Goal: Task Accomplishment & Management: Manage account settings

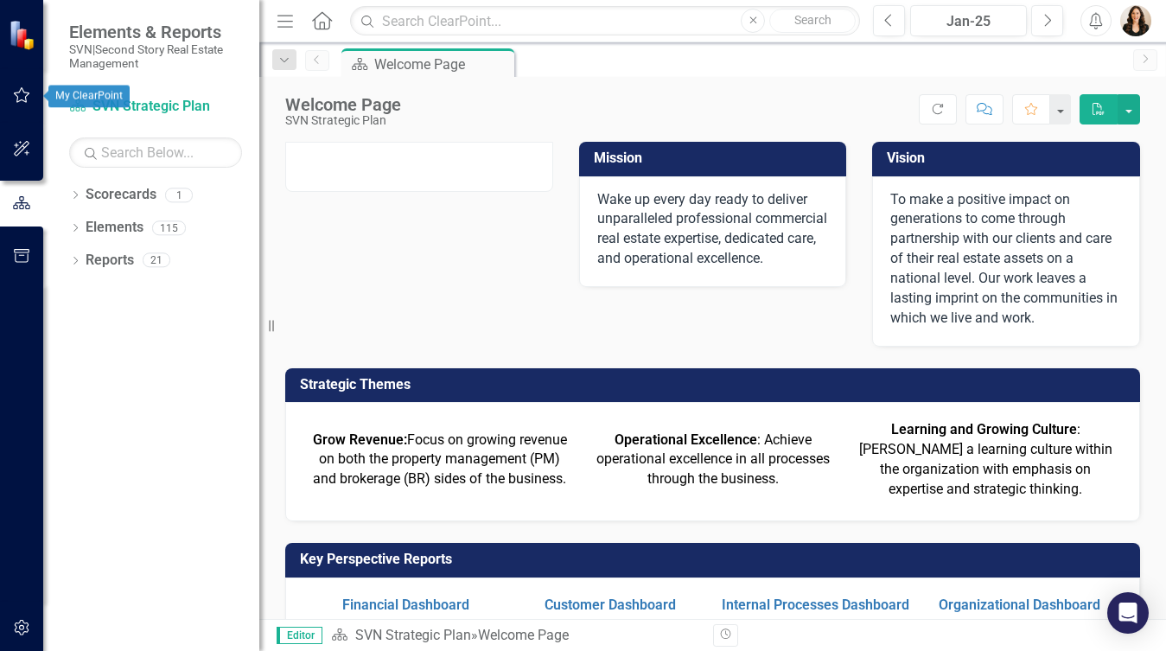
click at [17, 99] on icon "button" at bounding box center [22, 95] width 18 height 14
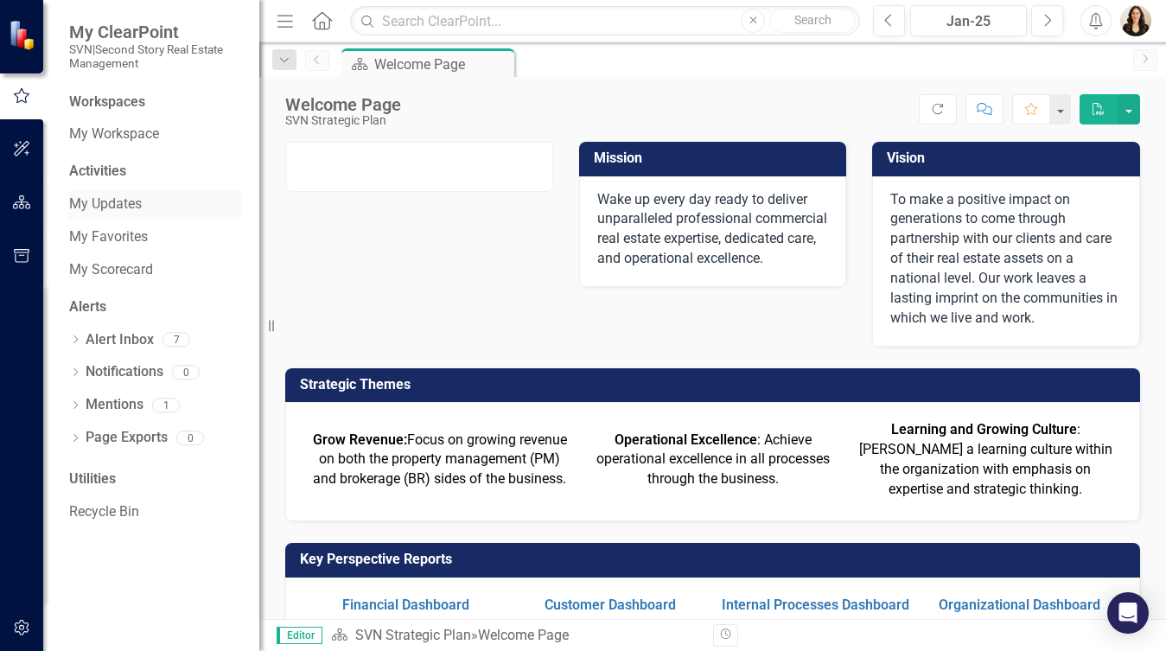
click at [122, 201] on link "My Updates" at bounding box center [155, 204] width 173 height 20
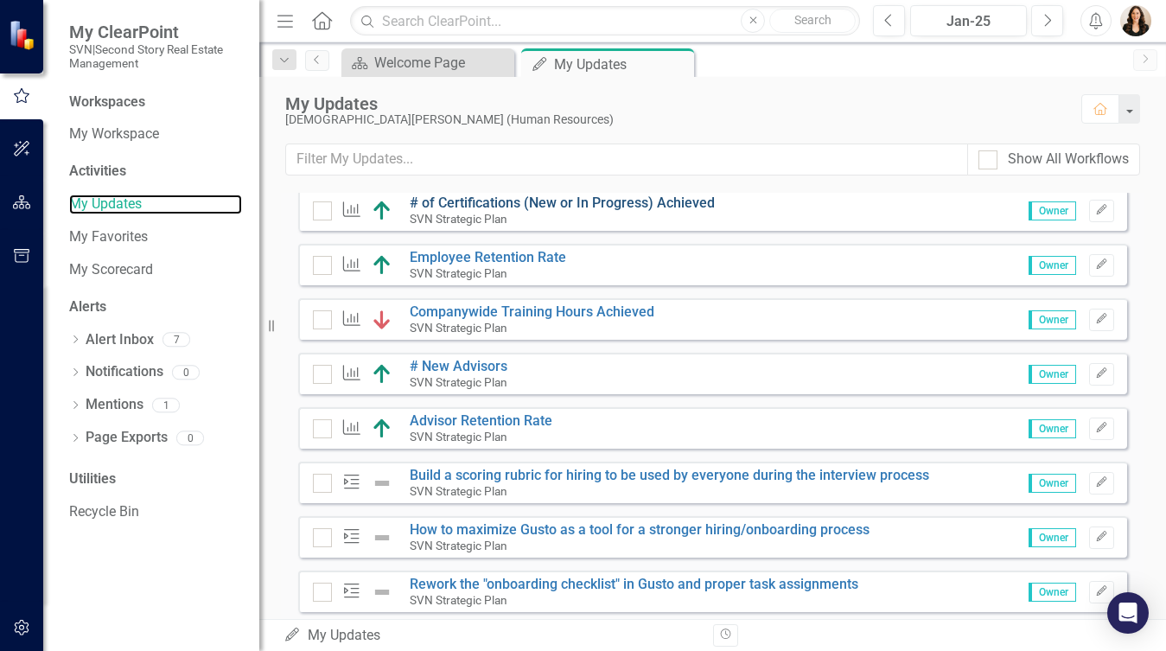
scroll to position [184, 0]
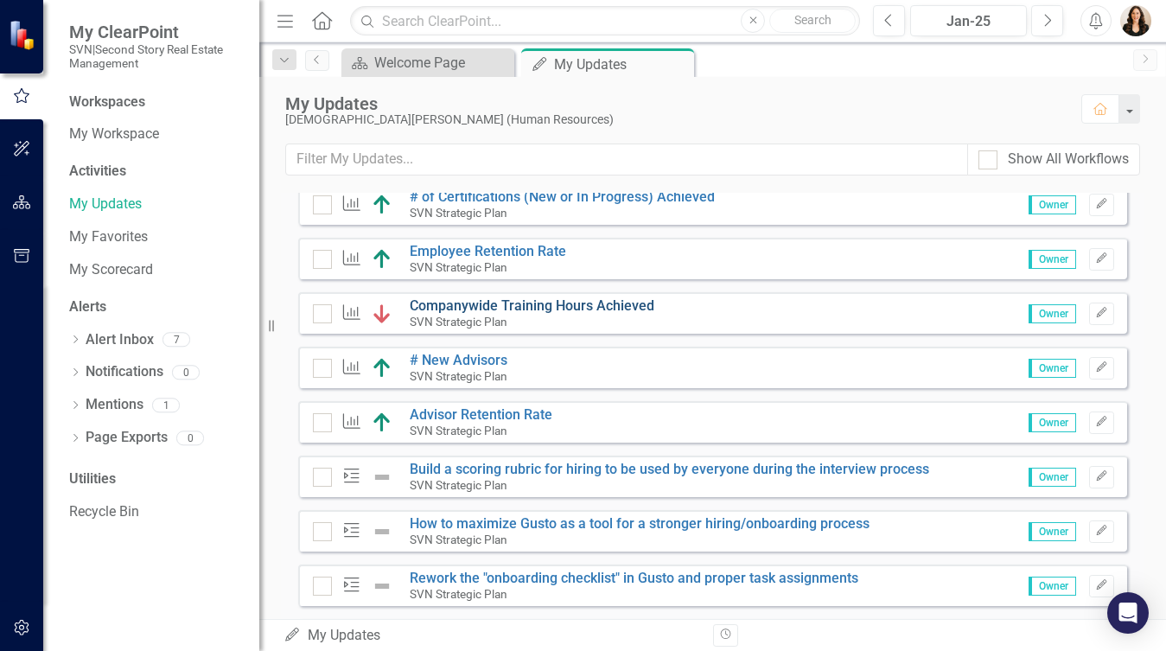
click at [543, 314] on link "Companywide Training Hours Achieved" at bounding box center [532, 305] width 245 height 16
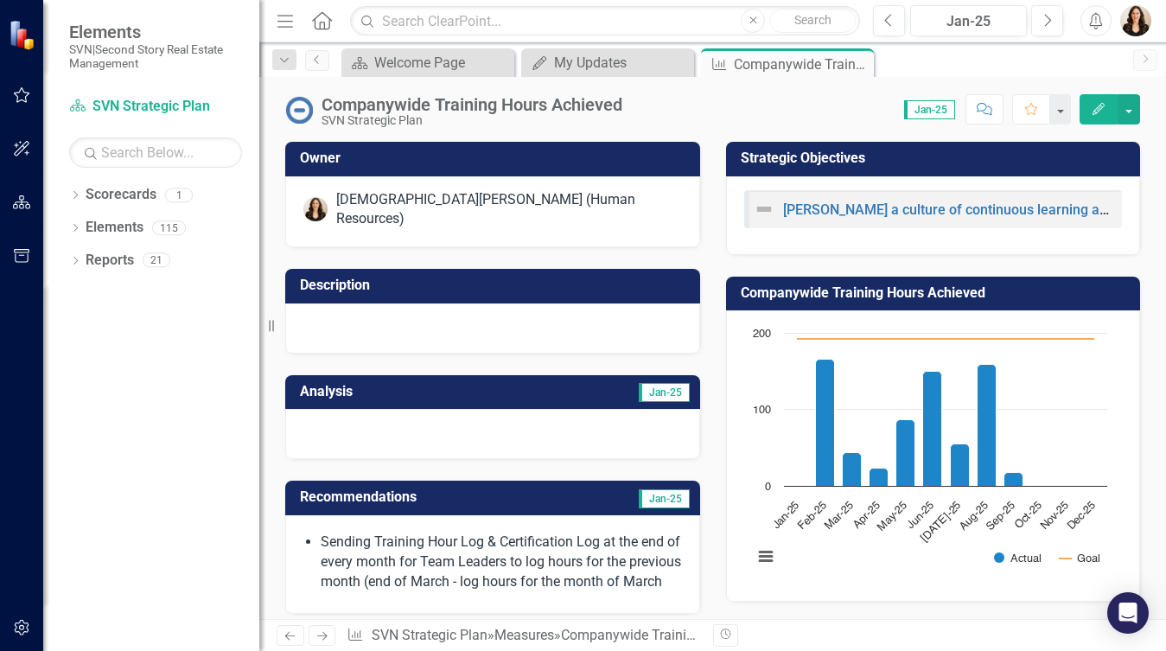
scroll to position [384, 0]
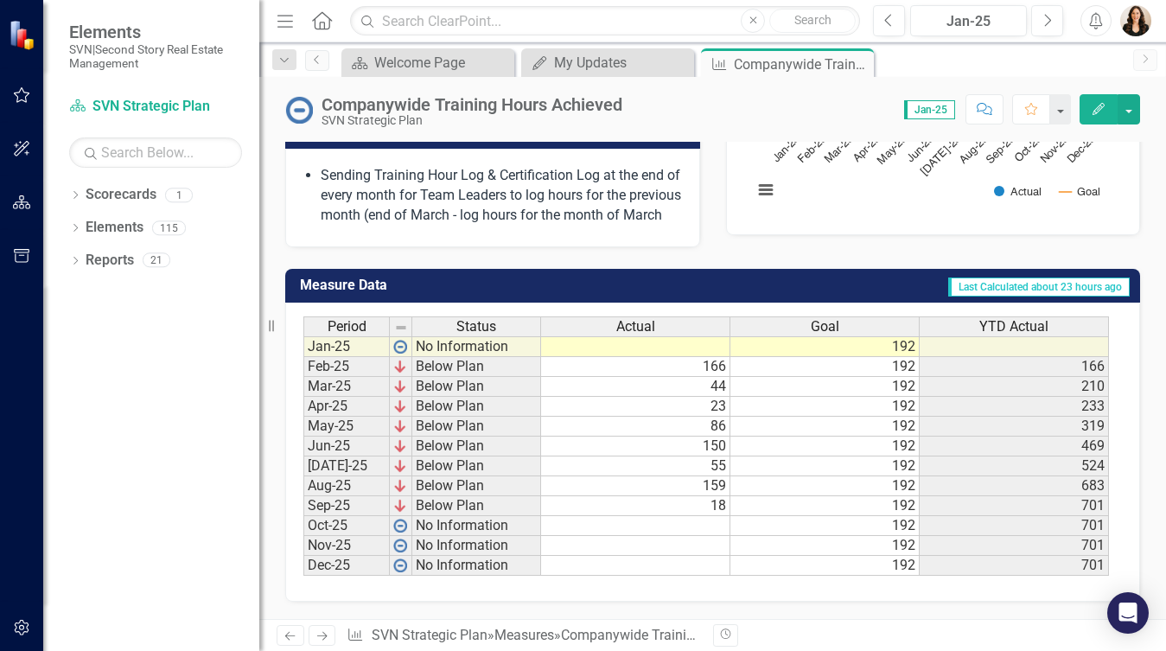
click at [711, 496] on td "18" at bounding box center [635, 506] width 189 height 20
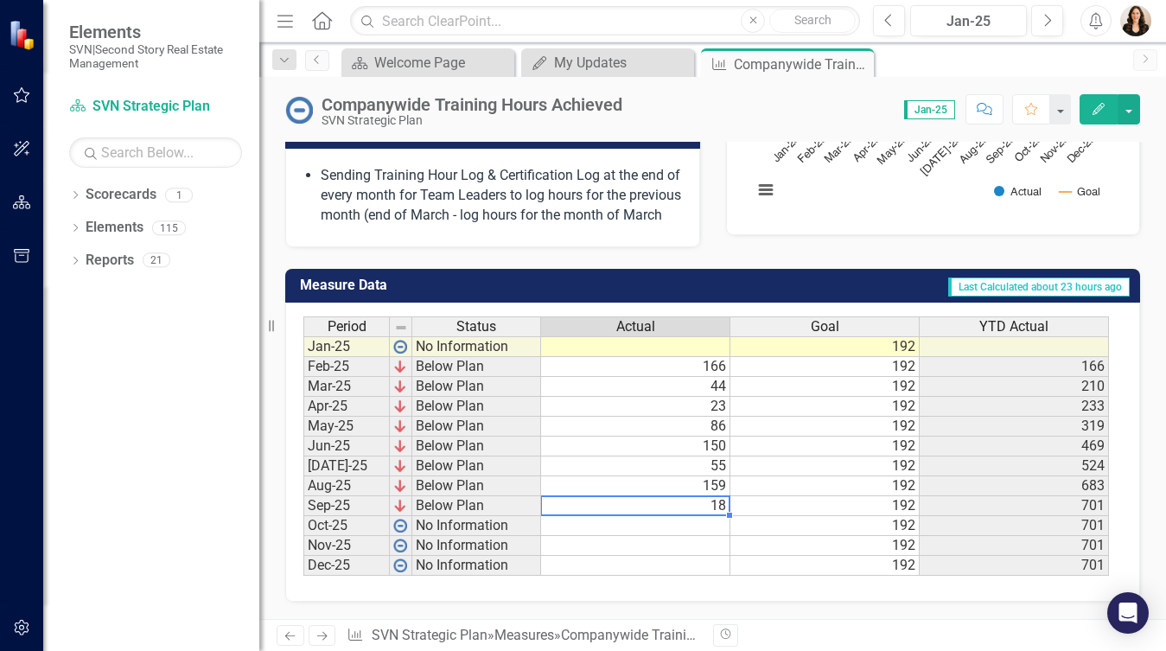
click at [711, 496] on td "18" at bounding box center [635, 506] width 189 height 20
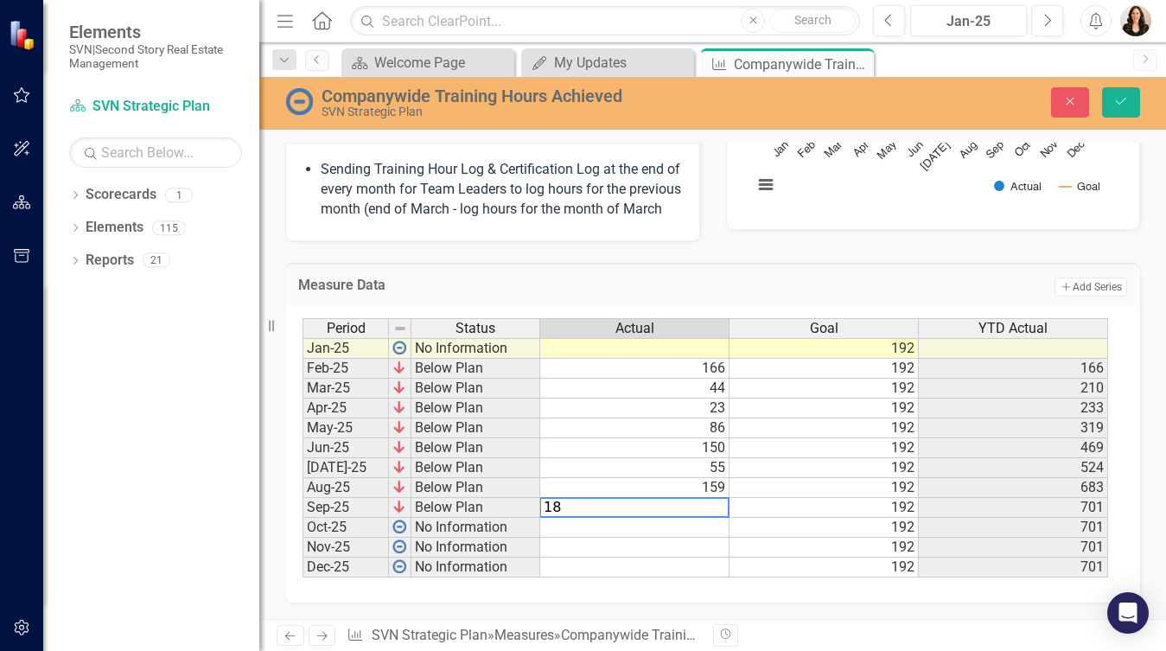
type textarea "1"
type textarea "95"
click at [1120, 104] on icon "Save" at bounding box center [1121, 101] width 16 height 12
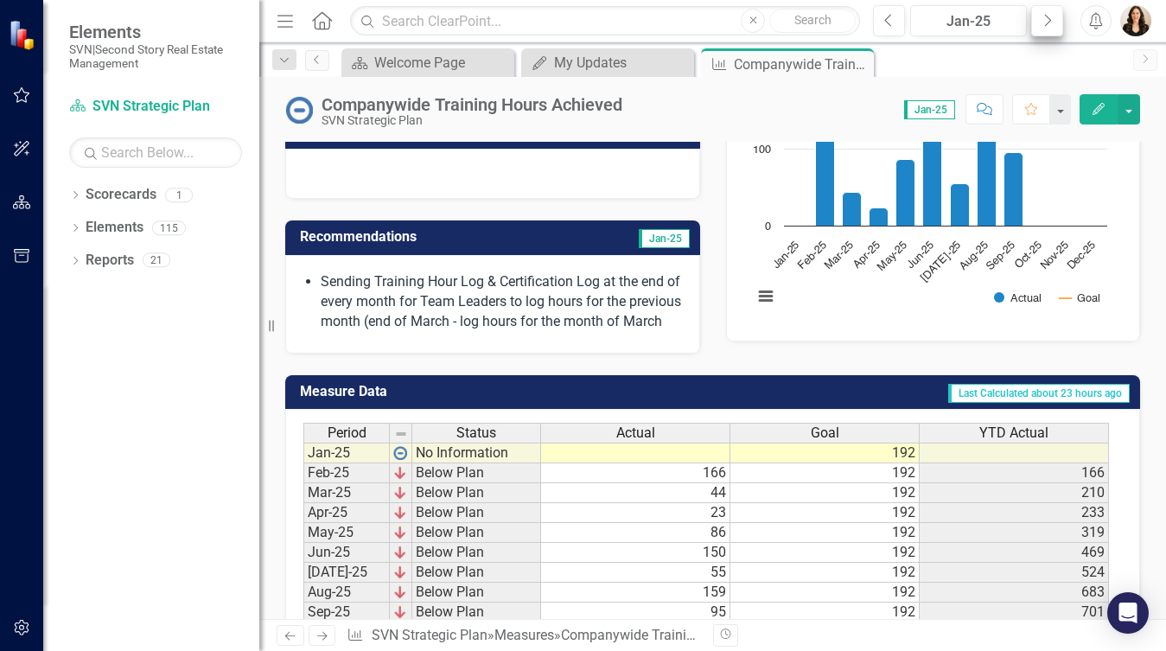
scroll to position [121, 0]
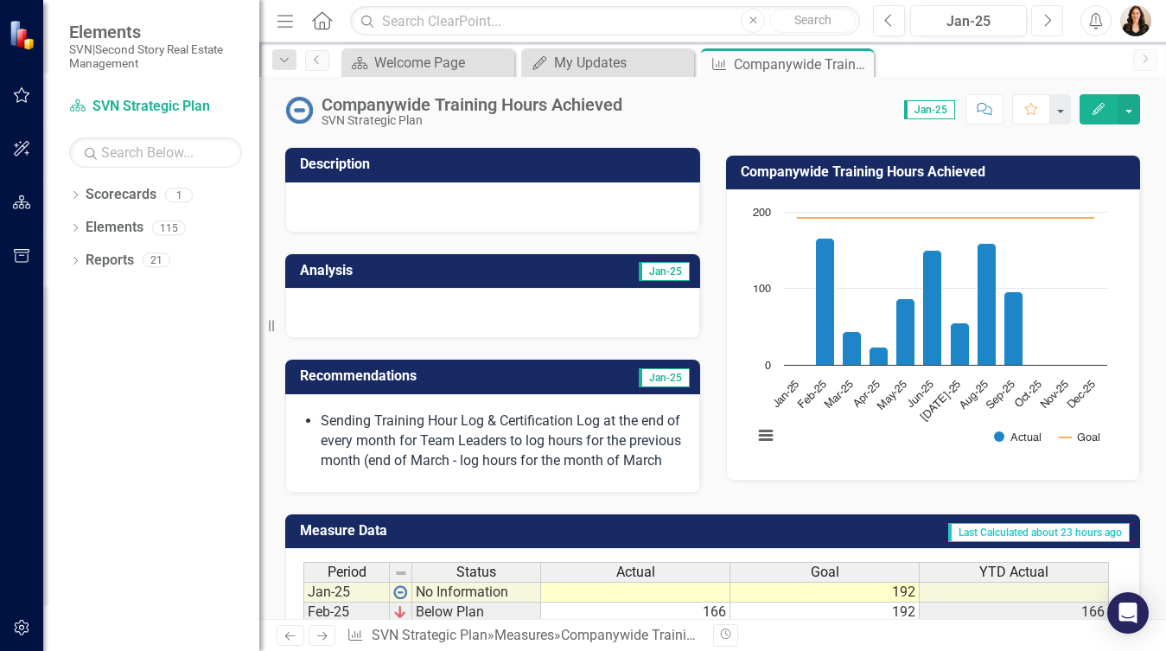
click at [1046, 14] on icon "Next" at bounding box center [1047, 21] width 10 height 16
click at [1047, 14] on icon "Next" at bounding box center [1047, 21] width 10 height 16
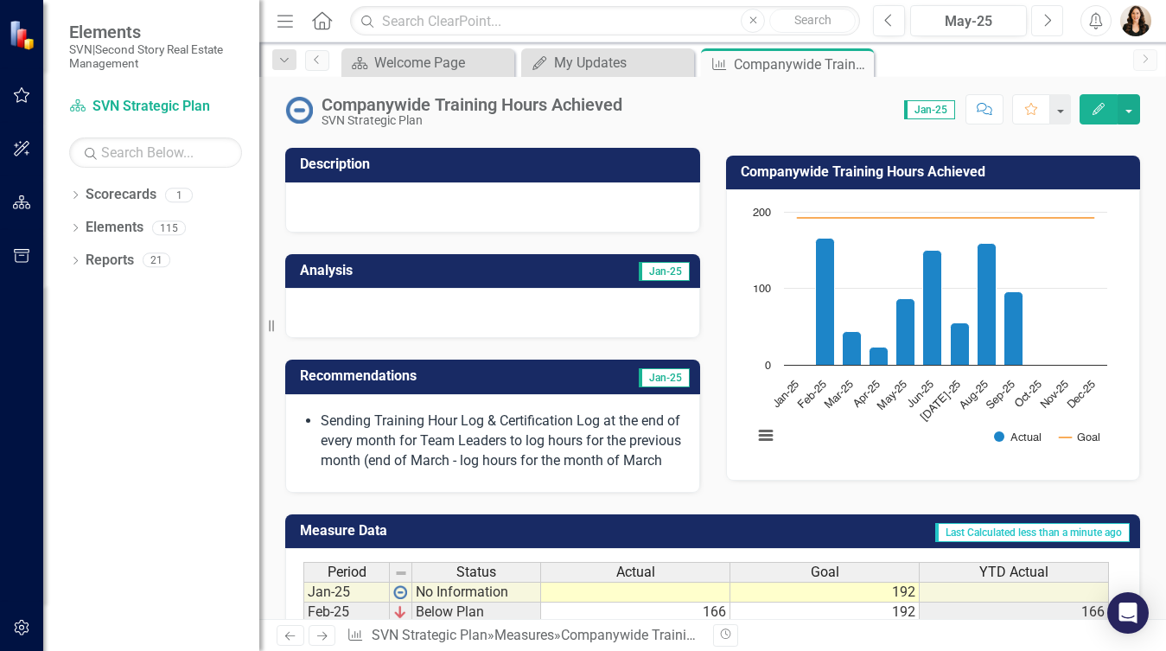
click at [1047, 14] on icon "Next" at bounding box center [1047, 21] width 10 height 16
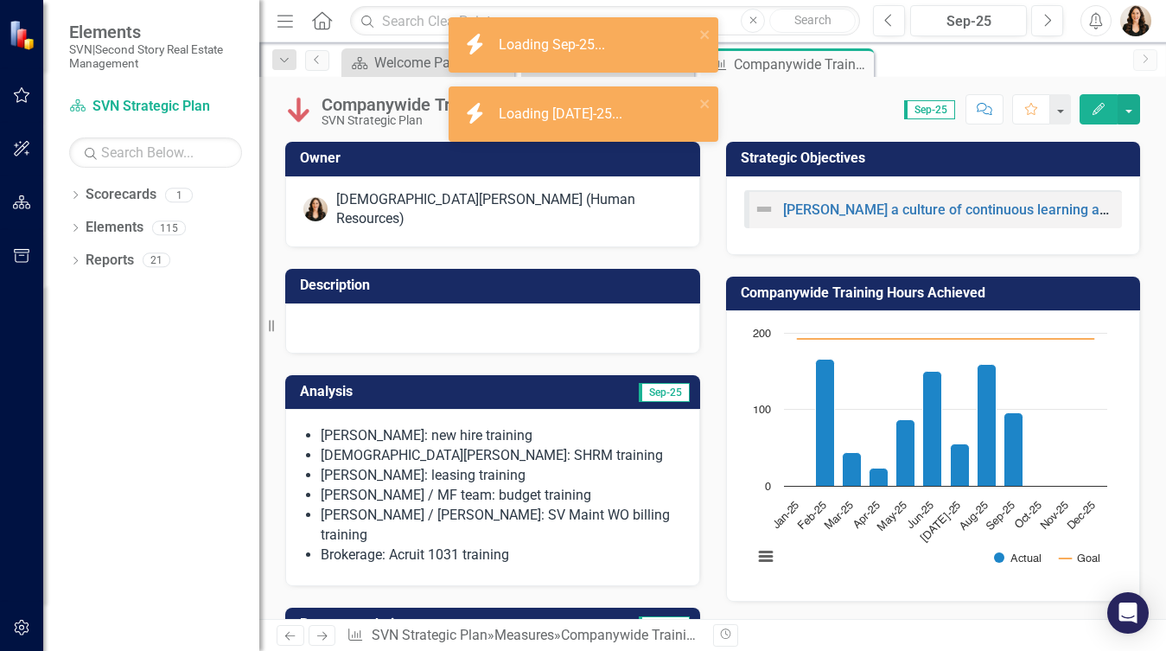
click at [531, 486] on li "[PERSON_NAME] / MF team: budget training" at bounding box center [501, 496] width 361 height 20
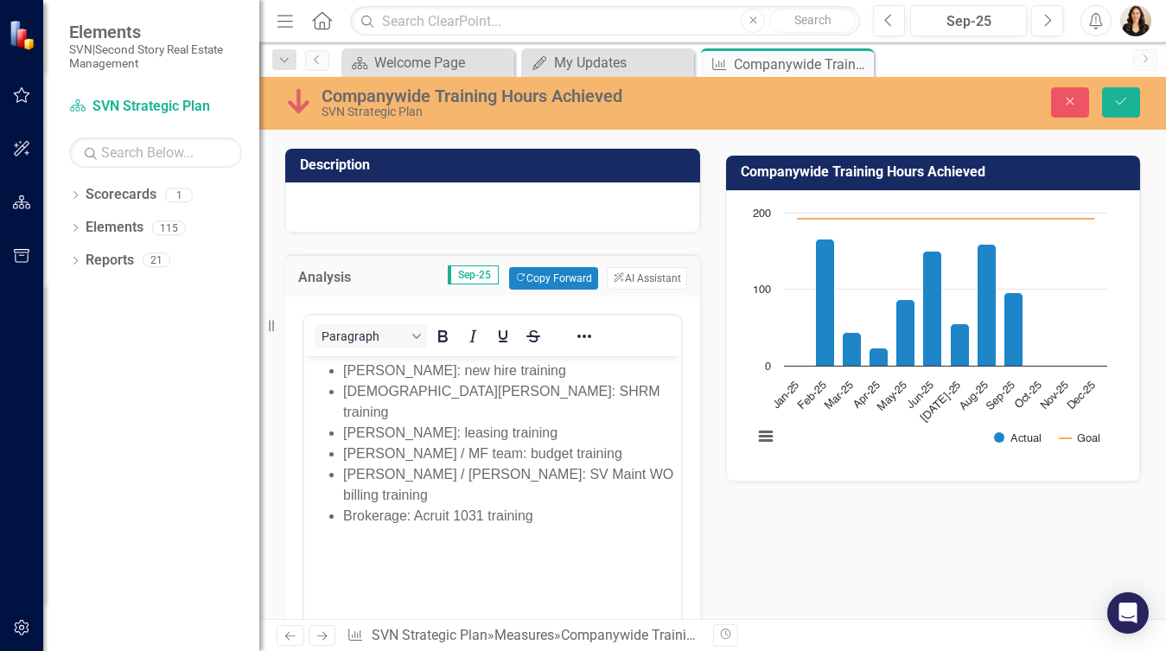
scroll to position [131, 0]
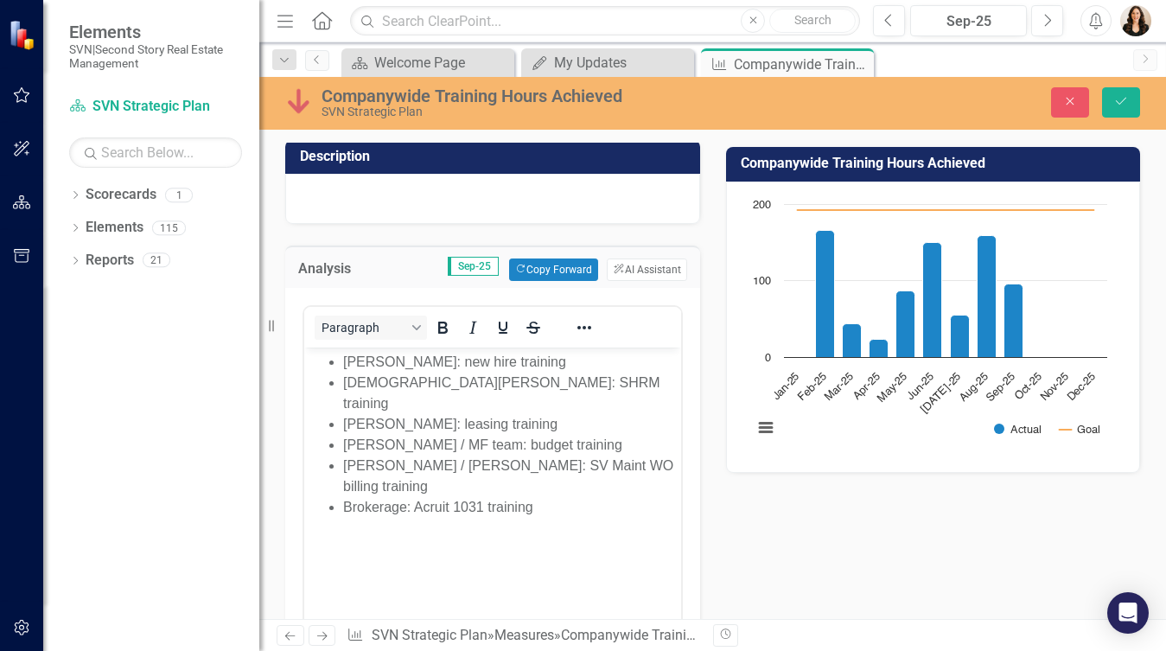
click at [542, 360] on li "[PERSON_NAME]: new hire training" at bounding box center [510, 362] width 334 height 21
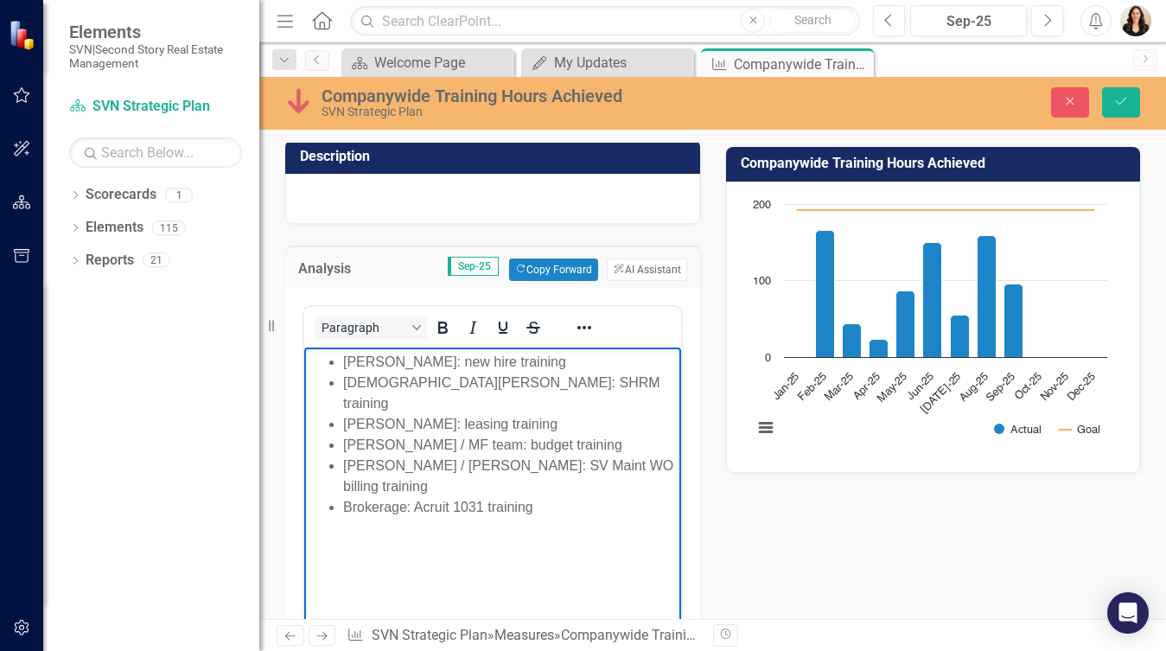
click at [493, 371] on li "[PERSON_NAME]: new hire training" at bounding box center [510, 362] width 334 height 21
click at [540, 365] on li "[PERSON_NAME]: new hire training" at bounding box center [510, 362] width 334 height 21
click at [550, 414] on li "[PERSON_NAME]: leasing training" at bounding box center [510, 424] width 334 height 21
click at [571, 435] on li "[PERSON_NAME] / MF team: budget training" at bounding box center [510, 445] width 334 height 21
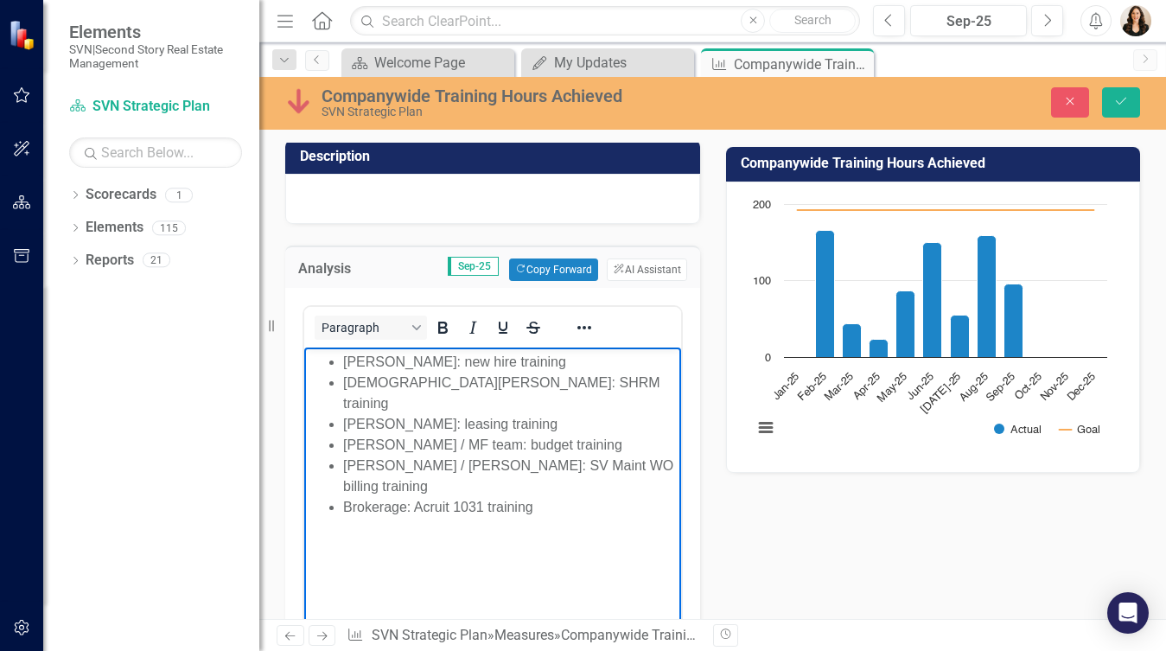
click at [583, 497] on li "Brokerage: Acruit 1031 training" at bounding box center [510, 507] width 334 height 21
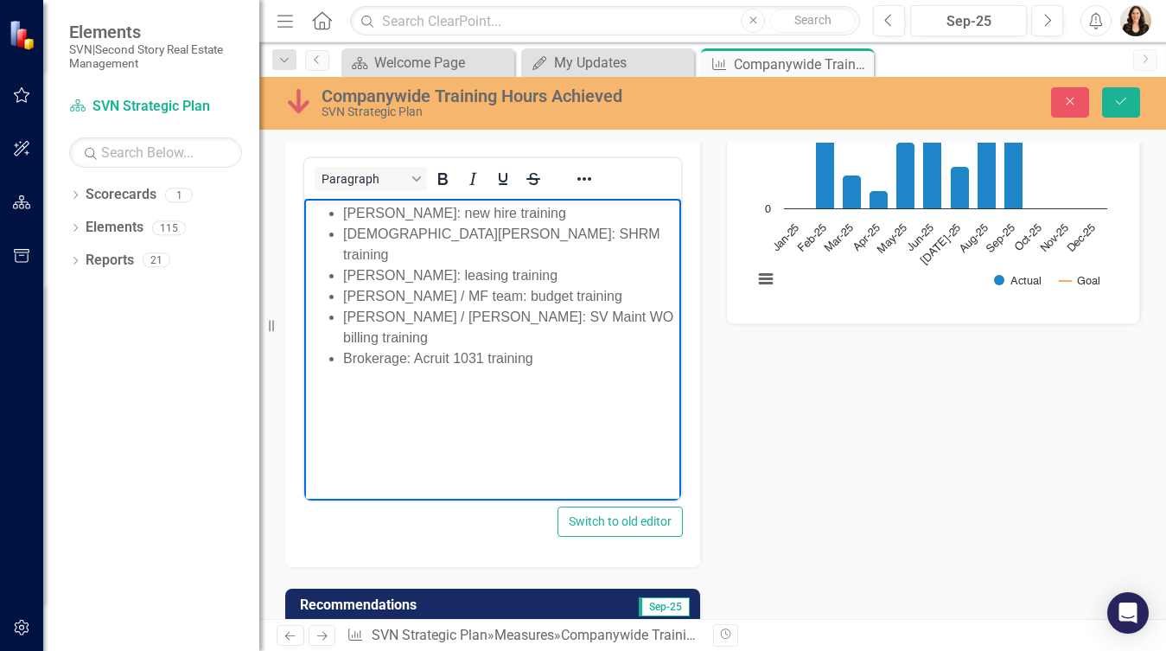
scroll to position [280, 0]
click at [1125, 95] on icon "Save" at bounding box center [1121, 101] width 16 height 12
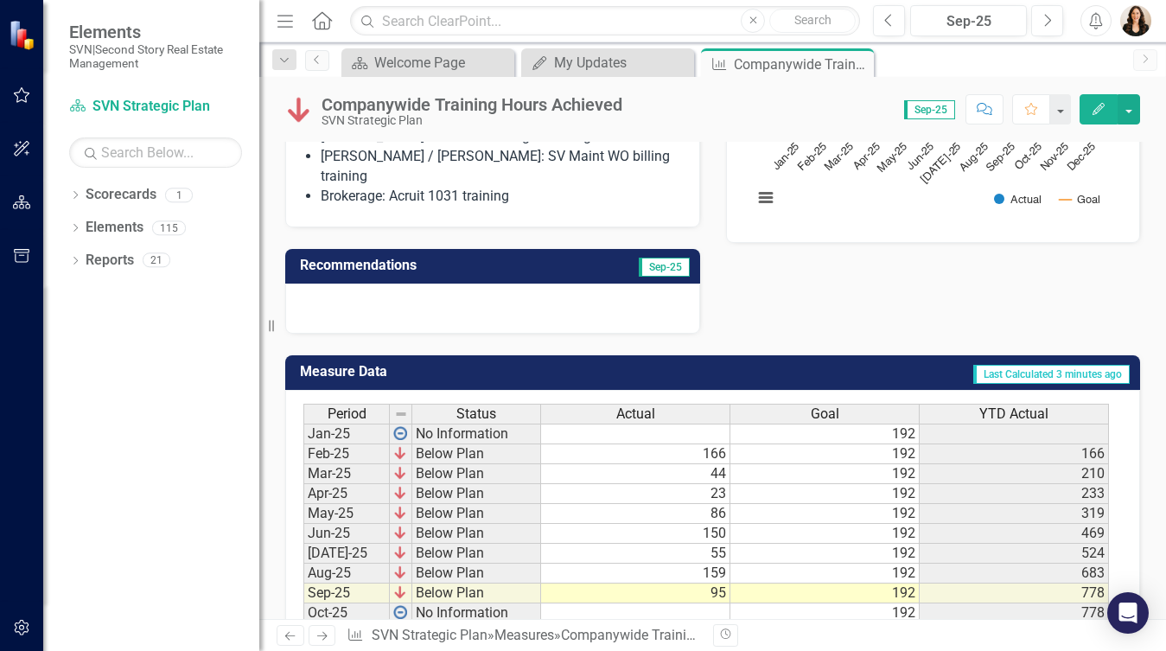
scroll to position [423, 0]
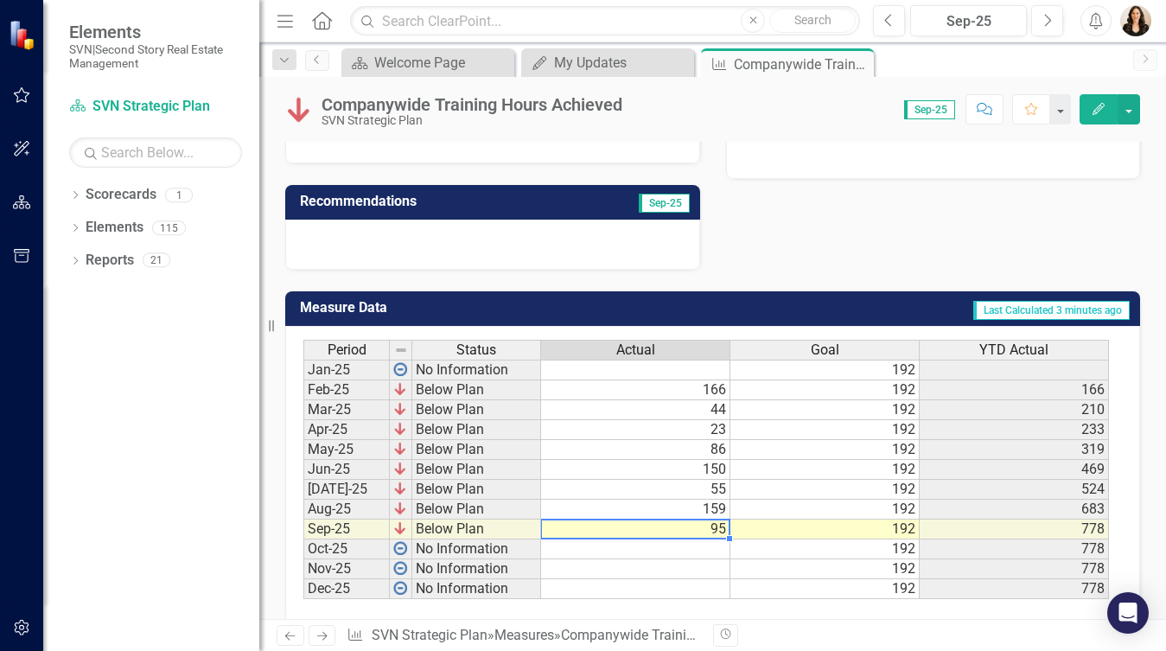
click at [711, 520] on td "95" at bounding box center [635, 530] width 189 height 20
click at [711, 519] on textarea at bounding box center [635, 529] width 190 height 21
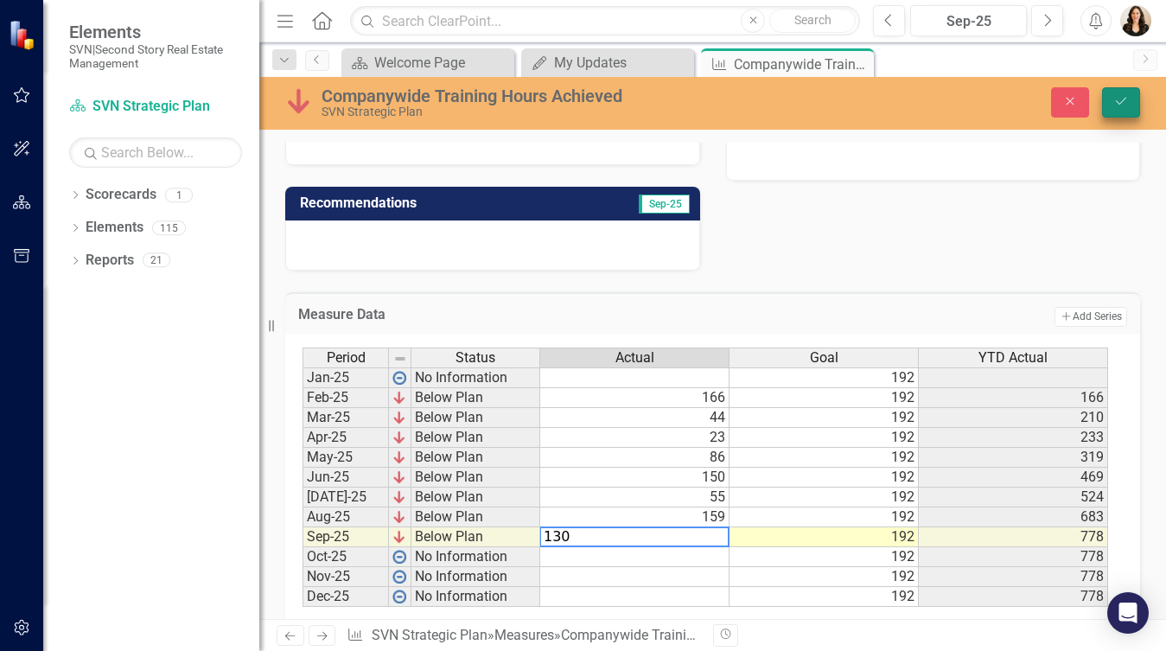
type textarea "130"
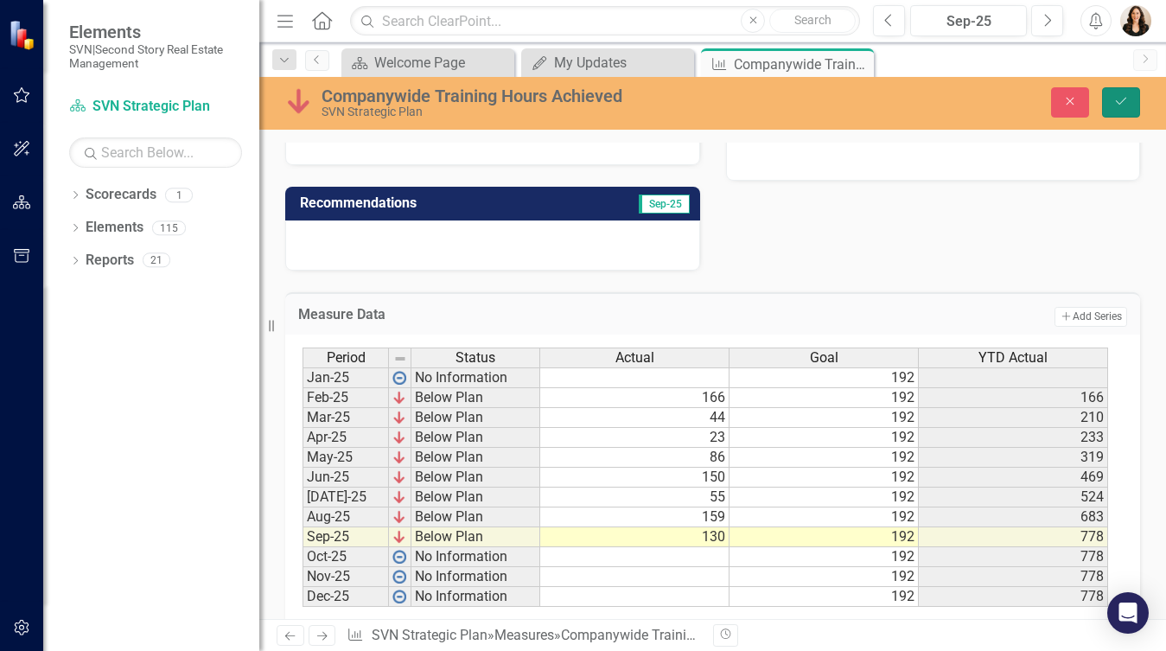
click at [1120, 96] on icon "Save" at bounding box center [1121, 101] width 16 height 12
